Goal: Transaction & Acquisition: Obtain resource

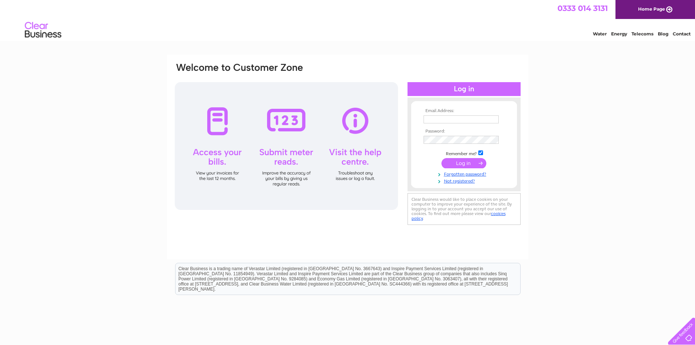
click at [429, 118] on input "text" at bounding box center [461, 119] width 75 height 8
click at [439, 121] on input "text" at bounding box center [462, 119] width 76 height 9
paste input "[EMAIL_ADDRESS][DOMAIN_NAME]"
type input "[EMAIL_ADDRESS][DOMAIN_NAME]"
click at [482, 154] on input "checkbox" at bounding box center [480, 153] width 5 height 5
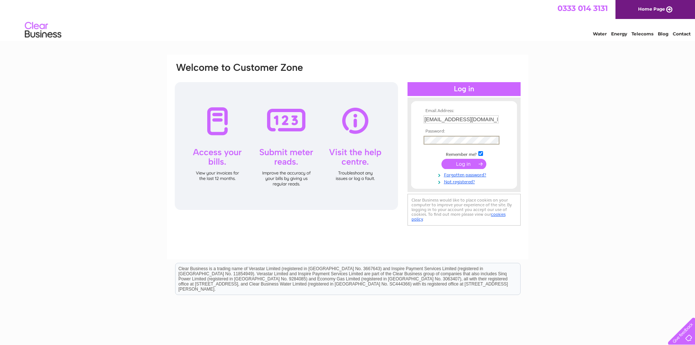
checkbox input "false"
click at [441, 159] on input "submit" at bounding box center [463, 164] width 45 height 10
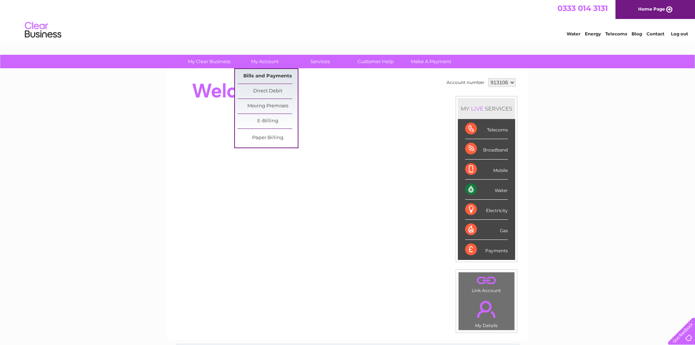
click at [263, 79] on link "Bills and Payments" at bounding box center [268, 76] width 60 height 15
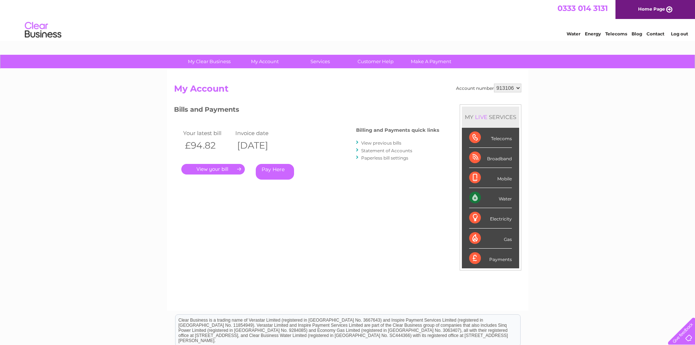
click at [366, 144] on link "View previous bills" at bounding box center [381, 142] width 40 height 5
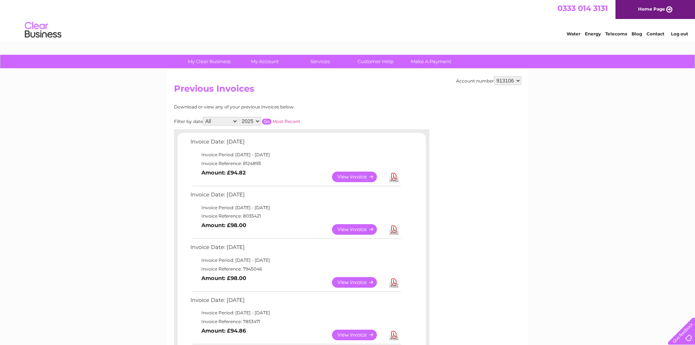
click at [333, 228] on link "Download" at bounding box center [393, 229] width 9 height 11
click at [287, 166] on td "Invoice Reference: 8124893" at bounding box center [295, 163] width 213 height 9
click at [333, 175] on link "Download" at bounding box center [393, 176] width 9 height 11
